Goal: Information Seeking & Learning: Learn about a topic

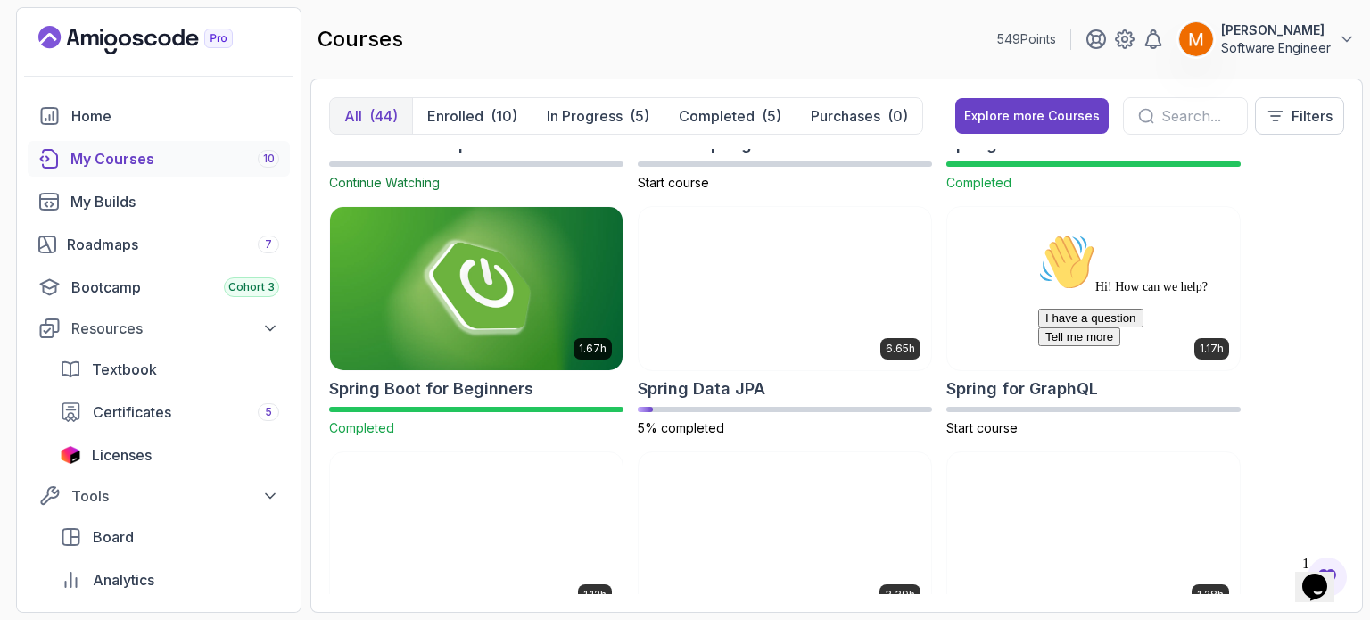
scroll to position [2895, 0]
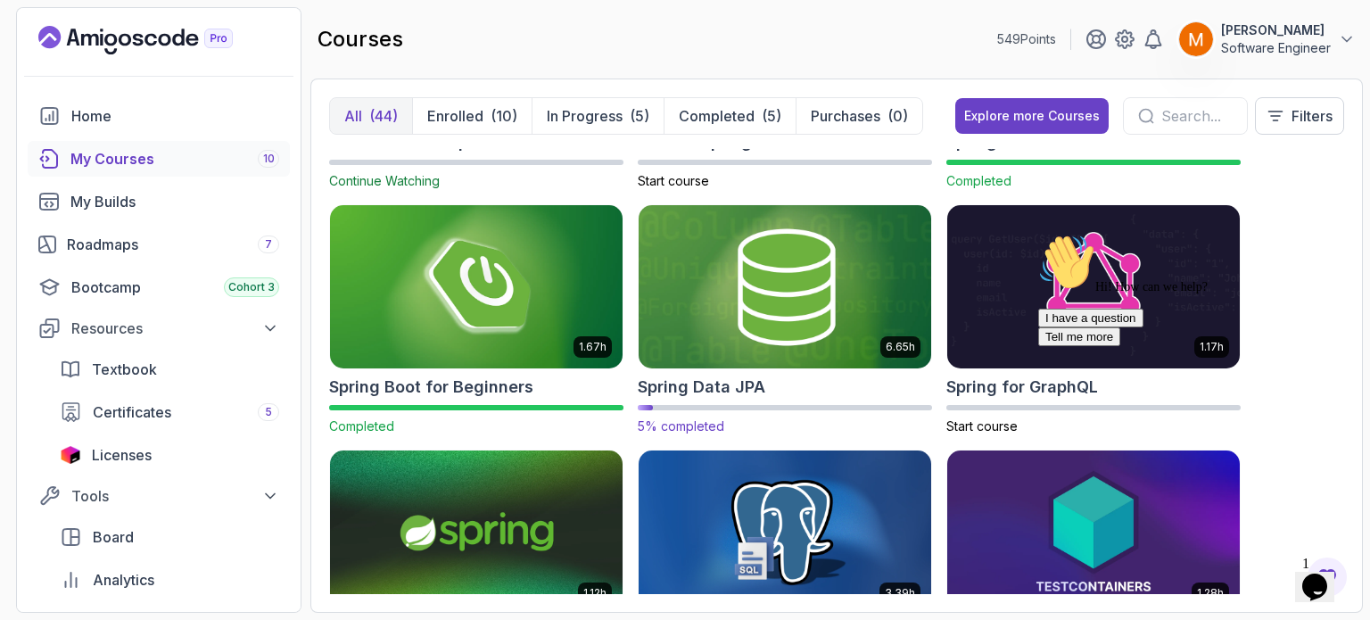
click at [705, 387] on h2 "Spring Data JPA" at bounding box center [702, 387] width 128 height 25
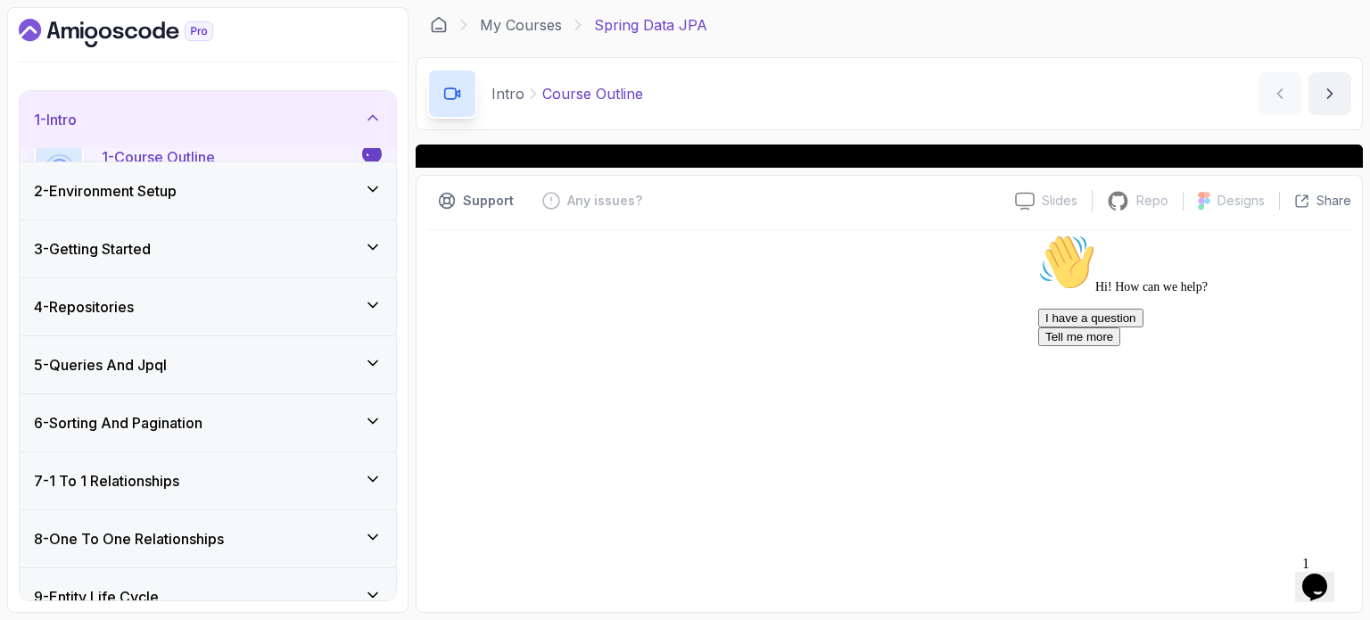
click at [1038, 234] on icon "Chat attention grabber" at bounding box center [1038, 234] width 0 height 0
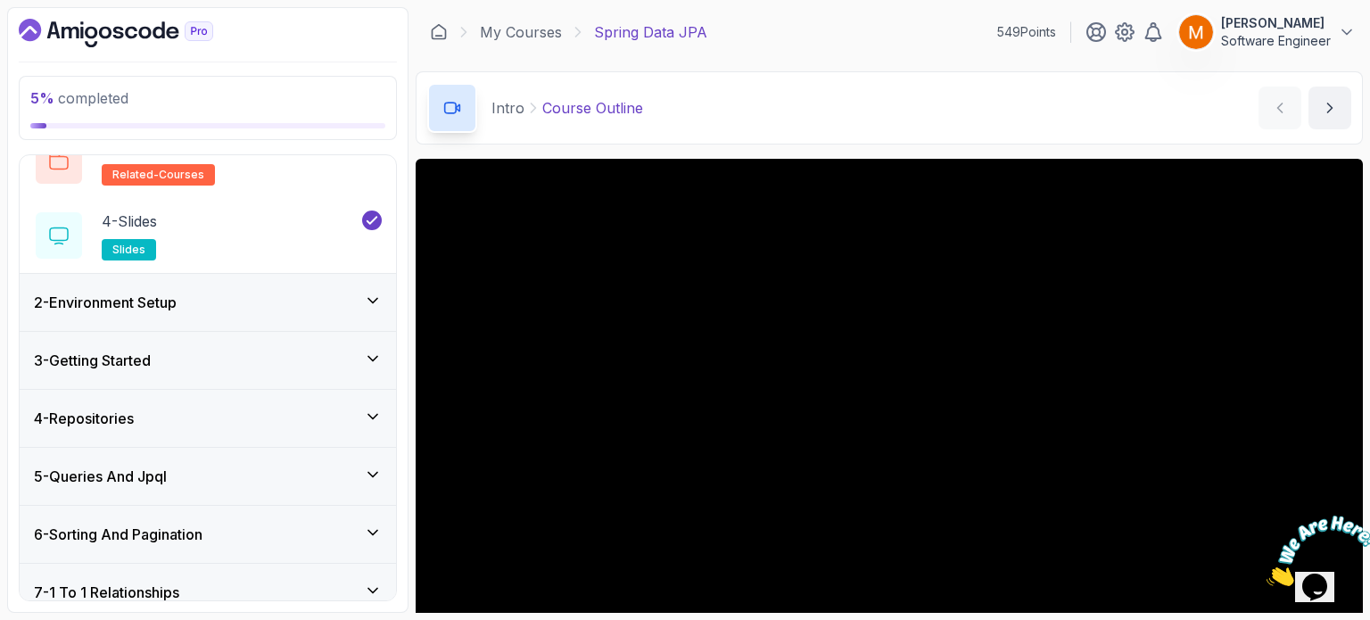
click at [239, 292] on div "2 - Environment Setup" at bounding box center [208, 302] width 348 height 21
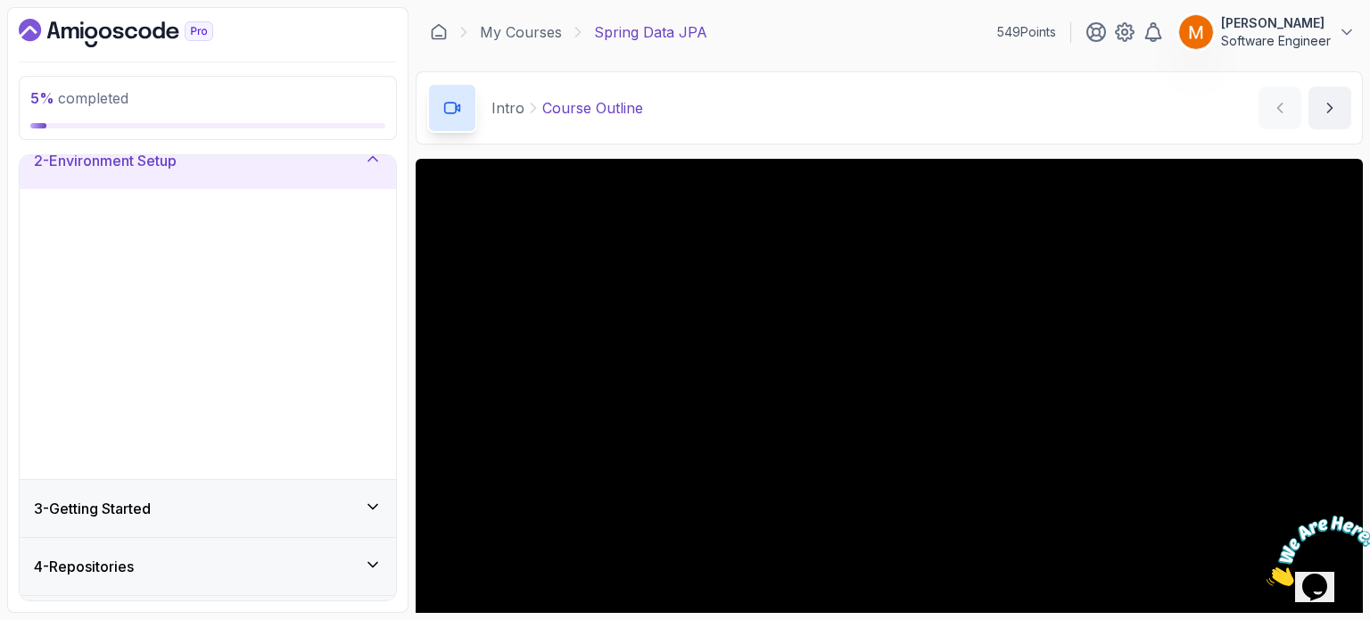
scroll to position [75, 0]
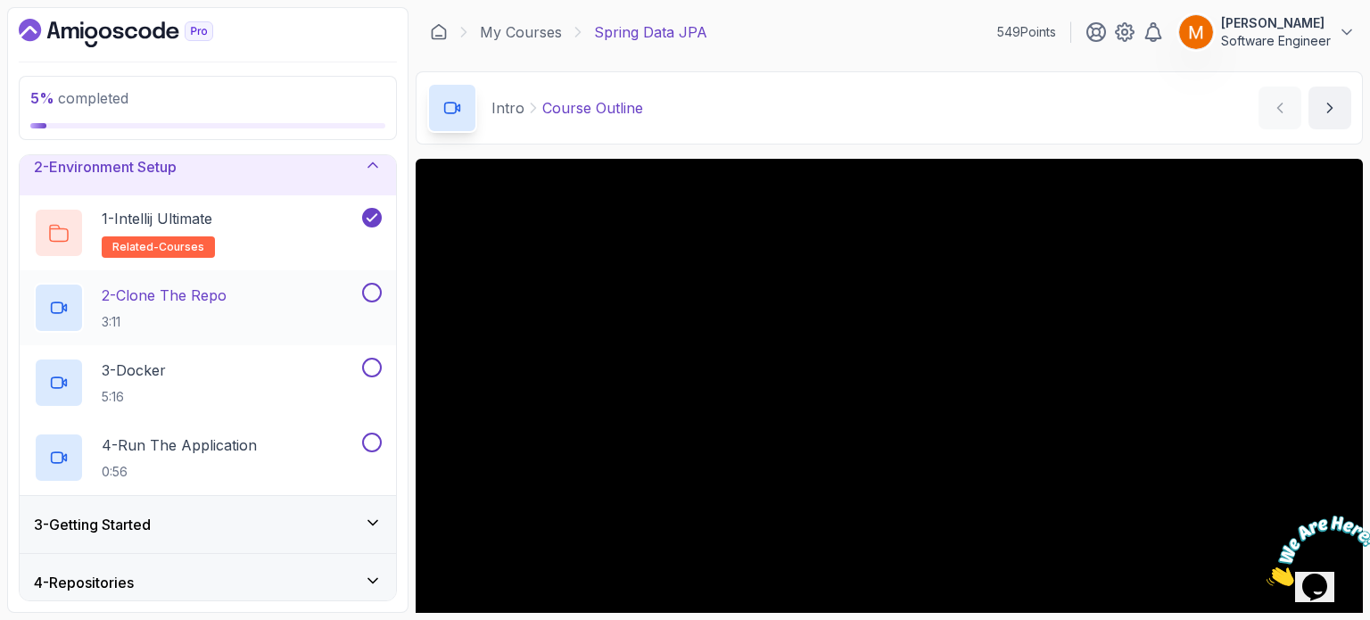
click at [237, 325] on div "2 - Clone The Repo 3:11" at bounding box center [196, 308] width 325 height 50
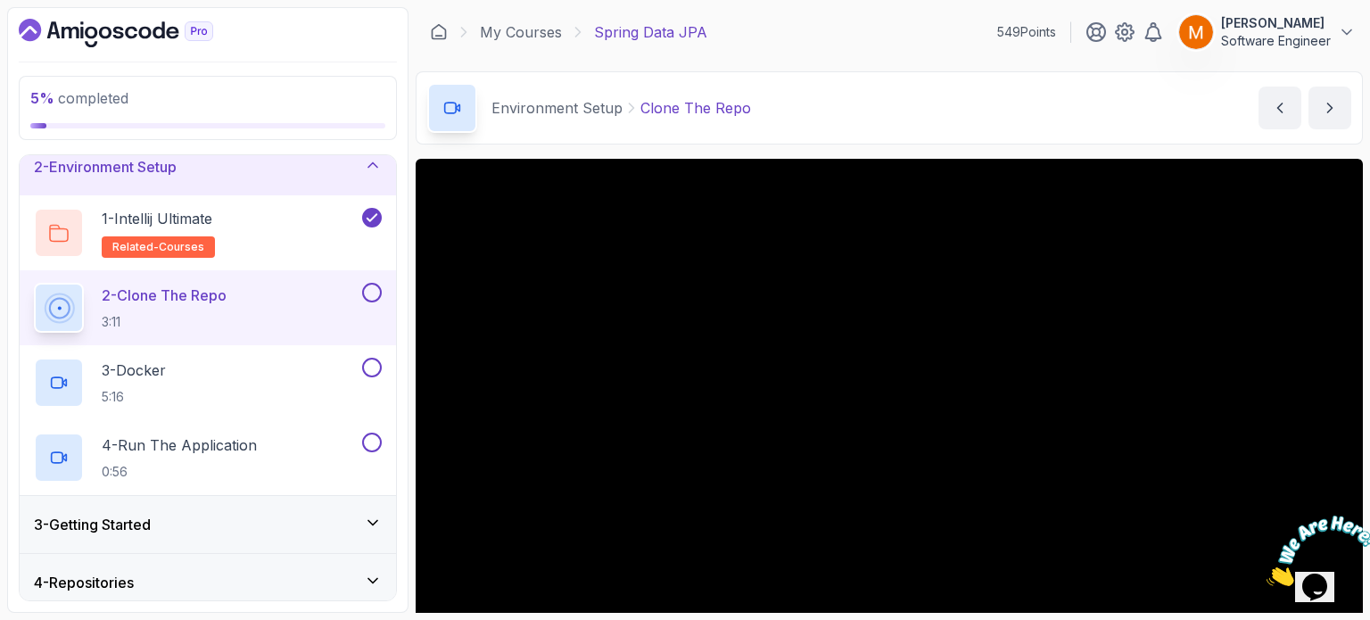
scroll to position [448, 0]
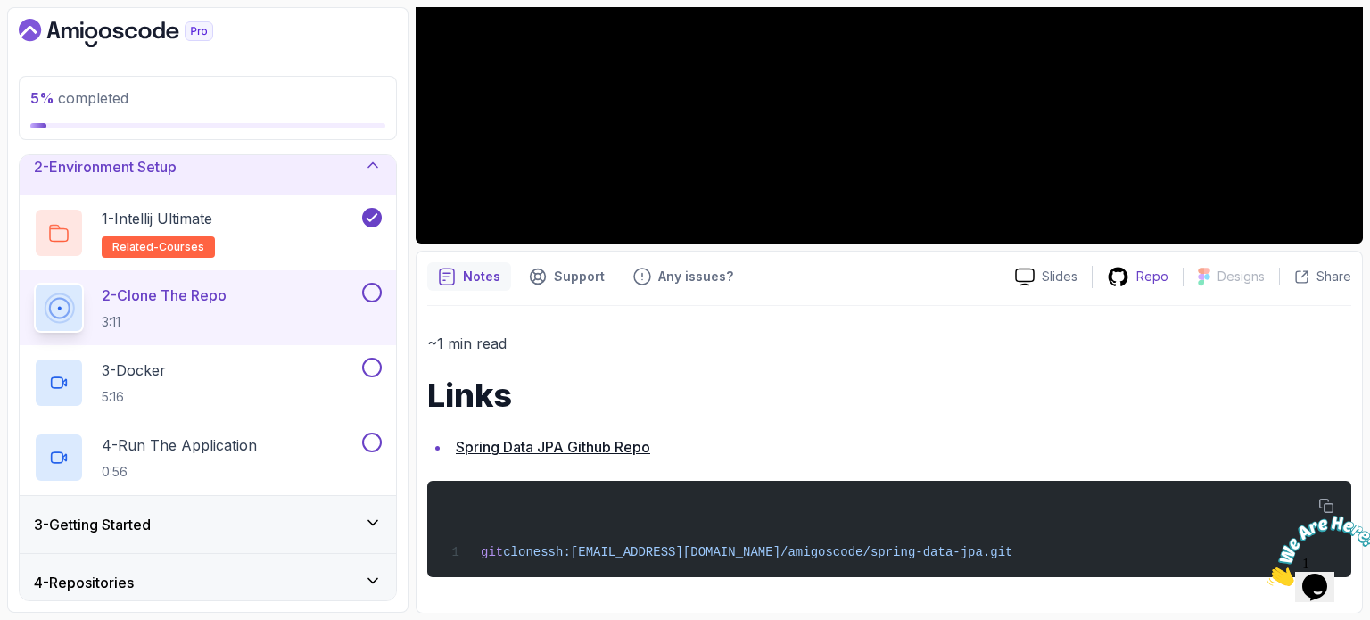
click at [1138, 275] on p "Repo" at bounding box center [1152, 277] width 32 height 18
